Goal: Task Accomplishment & Management: Manage account settings

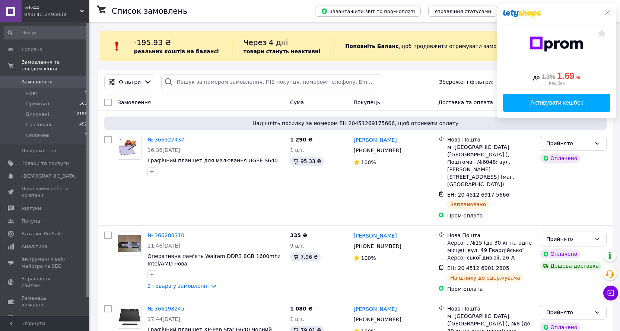
click at [35, 79] on span "Замовлення" at bounding box center [37, 82] width 31 height 7
click at [41, 79] on span "Замовлення" at bounding box center [37, 82] width 31 height 7
click at [28, 50] on span "Головна" at bounding box center [32, 49] width 21 height 7
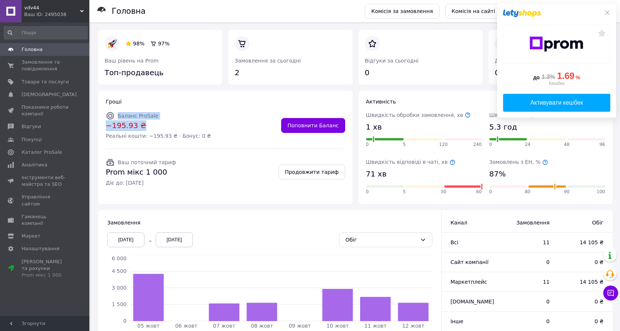
drag, startPoint x: 118, startPoint y: 116, endPoint x: 142, endPoint y: 126, distance: 26.1
click at [142, 126] on div "Баланс ProSale −195.93 ₴ Реальні кошти: −195.93 ₴ · Бонус: 0 ₴" at bounding box center [158, 125] width 105 height 29
copy div "Баланс ProSale −195.93 ₴"
click at [240, 177] on div "Ваш поточний тариф Prom мікс 1 000 Діє до: [DEMOGRAPHIC_DATA] Продовжити тариф" at bounding box center [226, 172] width 240 height 35
click at [317, 123] on link "Поповнити Баланс" at bounding box center [313, 125] width 64 height 15
